Goal: Information Seeking & Learning: Find specific fact

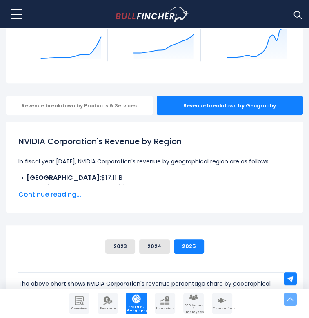
scroll to position [125, 0]
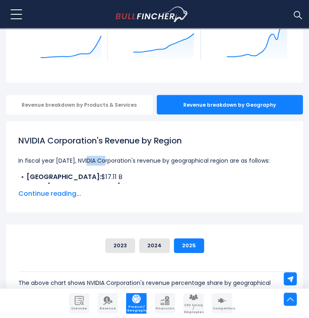
drag, startPoint x: 88, startPoint y: 139, endPoint x: 107, endPoint y: 148, distance: 21.4
click at [107, 148] on div "NVIDIA Corporation's Revenue by Region In fiscal year [DATE], NVIDIA Corporatio…" at bounding box center [154, 158] width 272 height 49
click at [60, 189] on span "Continue reading..." at bounding box center [154, 194] width 272 height 10
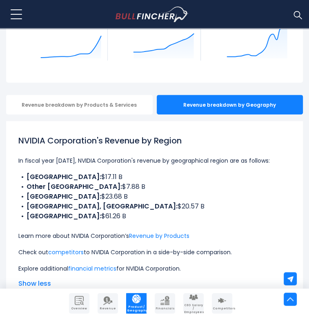
click at [95, 191] on li "[GEOGRAPHIC_DATA]: $23.68 B" at bounding box center [154, 196] width 272 height 10
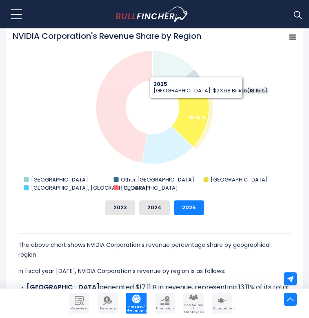
scroll to position [336, 0]
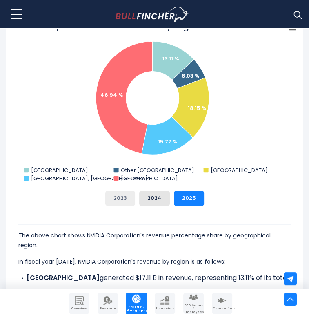
click at [123, 191] on button "2023" at bounding box center [120, 198] width 30 height 15
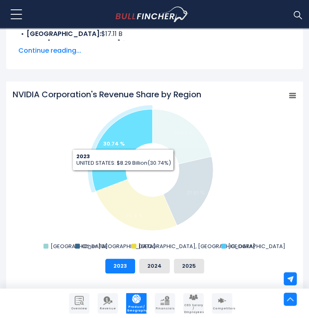
scroll to position [269, 0]
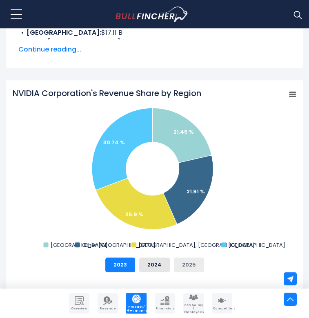
click at [180, 257] on button "2025" at bounding box center [189, 264] width 30 height 15
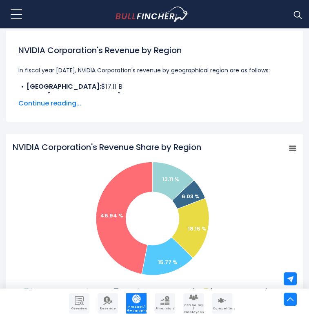
scroll to position [216, 0]
